Goal: Check status

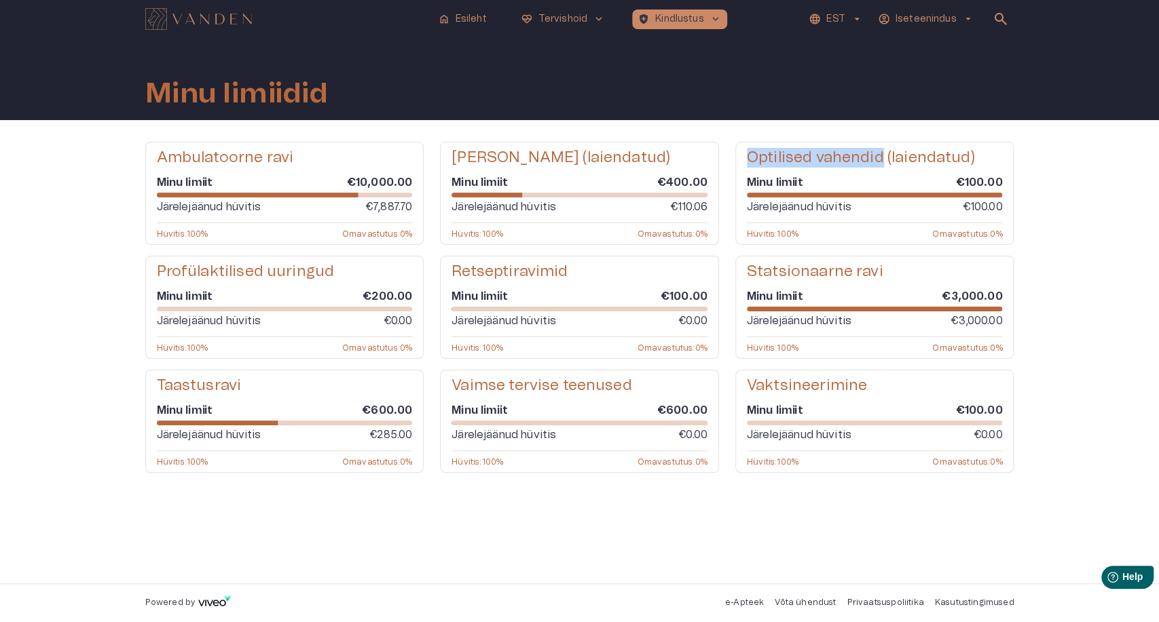
drag, startPoint x: 749, startPoint y: 155, endPoint x: 878, endPoint y: 157, distance: 128.3
click at [878, 157] on h5 "Optilised vahendid (laiendatud)" at bounding box center [861, 158] width 228 height 20
copy h5 "Optilised vahendid"
drag, startPoint x: 885, startPoint y: 158, endPoint x: 972, endPoint y: 157, distance: 86.9
click at [972, 157] on div "Optilised vahendid (laiendatud)" at bounding box center [875, 158] width 256 height 20
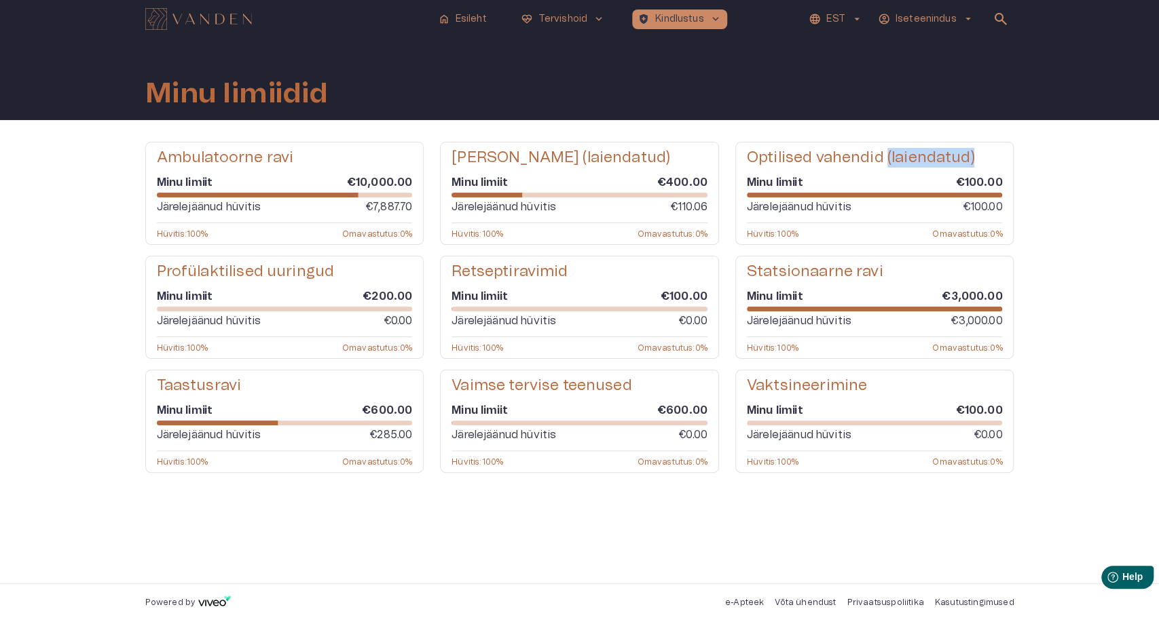
copy h5 "(laiendatud)"
click at [943, 159] on h5 "Optilised vahendid (laiendatud)" at bounding box center [861, 158] width 228 height 20
drag, startPoint x: 374, startPoint y: 204, endPoint x: 412, endPoint y: 204, distance: 38.0
click at [412, 204] on div "Ambulatoorne ravi Minu limiit €10,000.00 Järelejäänud hüvitis €7,887.70 Hüvitis…" at bounding box center [284, 193] width 279 height 103
copy p "7,887.70"
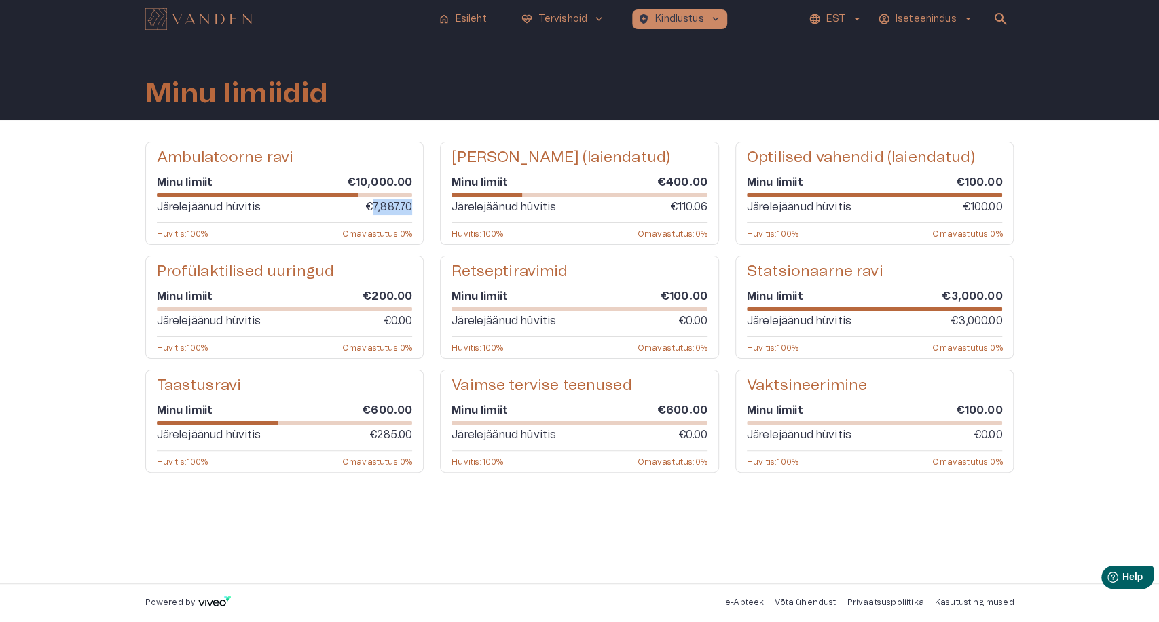
click at [396, 208] on p "€7,887.70" at bounding box center [388, 207] width 47 height 16
drag, startPoint x: 372, startPoint y: 207, endPoint x: 417, endPoint y: 203, distance: 45.7
click at [417, 203] on div "Ambulatoorne ravi Minu limiit €10,000.00 Järelejäänud hüvitis €7,887.70 Hüvitis…" at bounding box center [284, 193] width 279 height 103
copy p "7,887.70"
click at [400, 208] on p "€7,887.70" at bounding box center [388, 207] width 47 height 16
